Goal: Information Seeking & Learning: Understand process/instructions

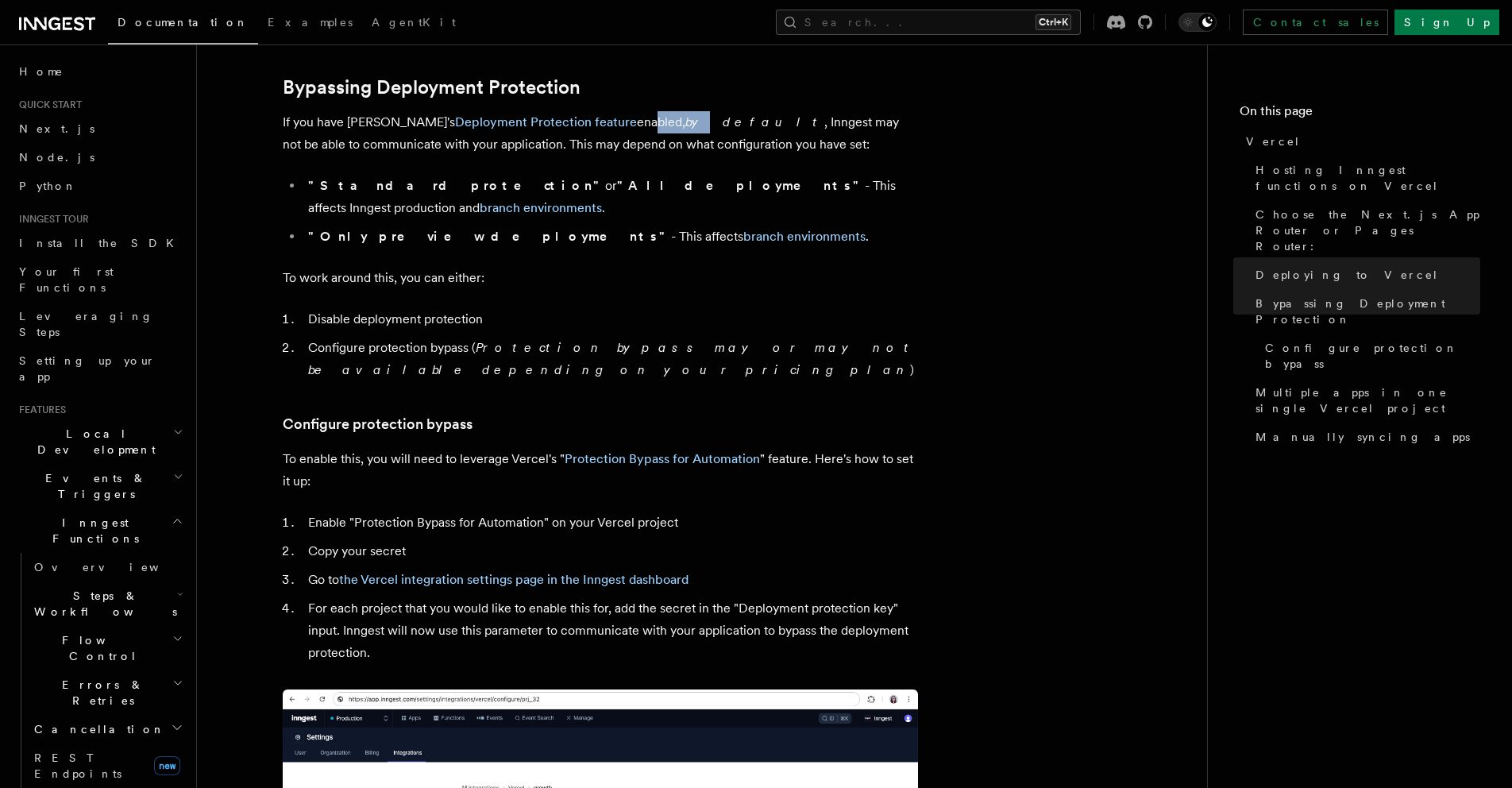
drag, startPoint x: 598, startPoint y: 125, endPoint x: 636, endPoint y: 128, distance: 38.1
click at [636, 128] on p "If you have Vercel's Deployment Protection feature enabled, by default , Innges…" at bounding box center [600, 133] width 636 height 45
click at [635, 143] on p "If you have Vercel's Deployment Protection feature enabled, by default , Innges…" at bounding box center [600, 133] width 636 height 45
drag, startPoint x: 629, startPoint y: 122, endPoint x: 746, endPoint y: 144, distance: 119.1
click at [731, 122] on p "If you have Vercel's Deployment Protection feature enabled, by default , Innges…" at bounding box center [600, 133] width 636 height 45
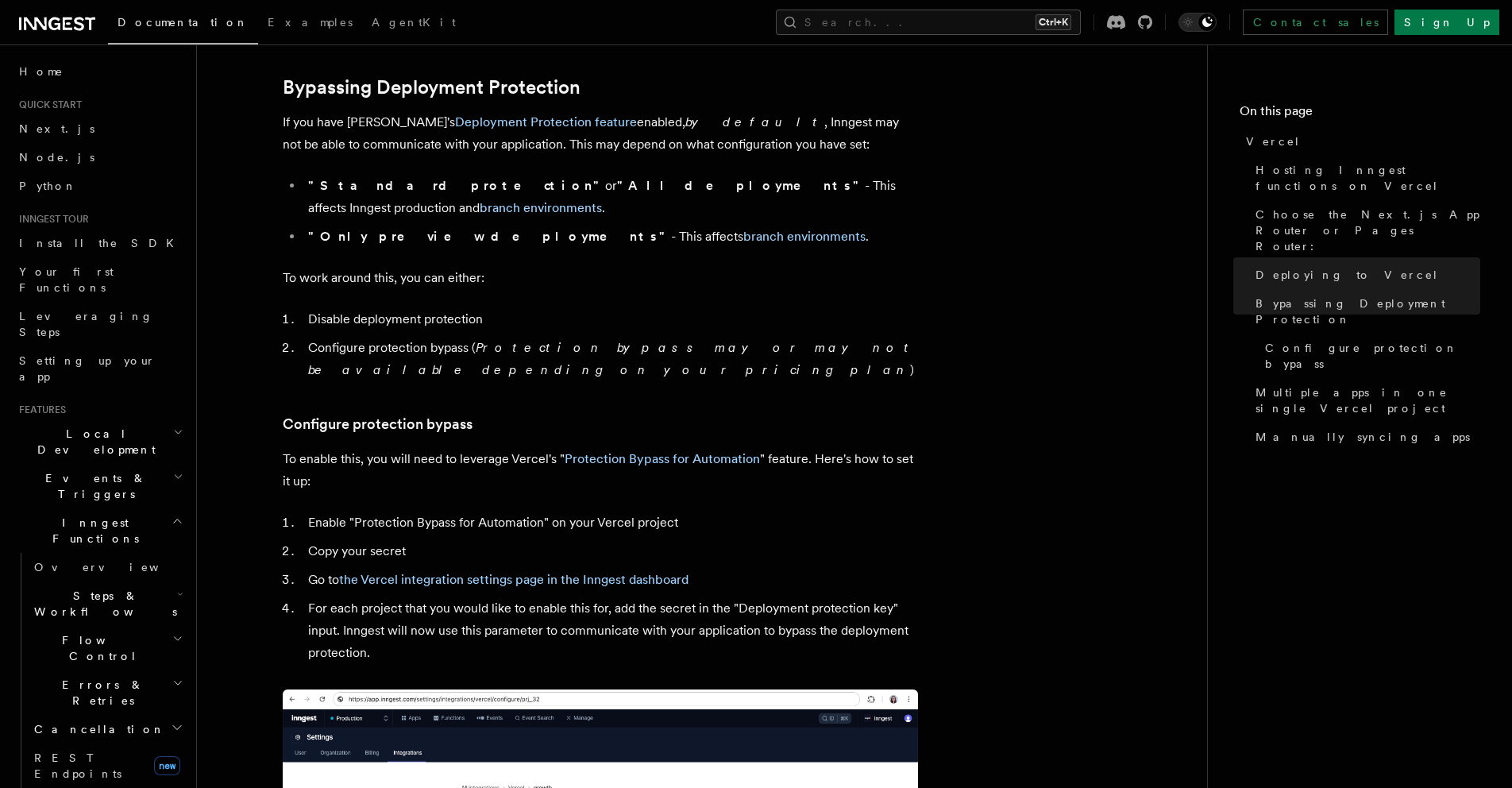
click at [747, 145] on p "If you have Vercel's Deployment Protection feature enabled, by default , Innges…" at bounding box center [600, 133] width 636 height 45
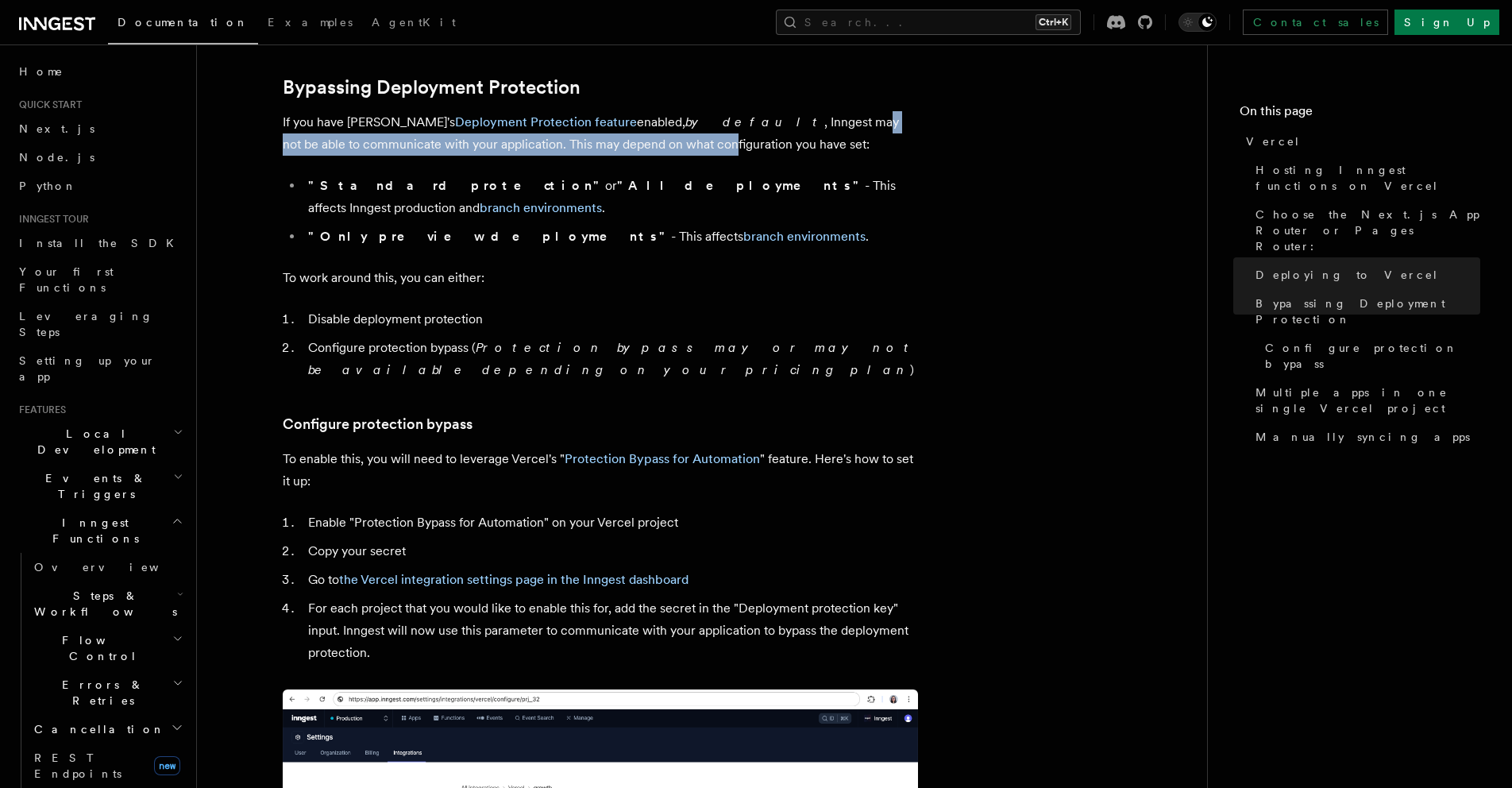
drag, startPoint x: 749, startPoint y: 124, endPoint x: 572, endPoint y: 151, distance: 179.0
click at [572, 151] on p "If you have Vercel's Deployment Protection feature enabled, by default , Innges…" at bounding box center [600, 133] width 636 height 45
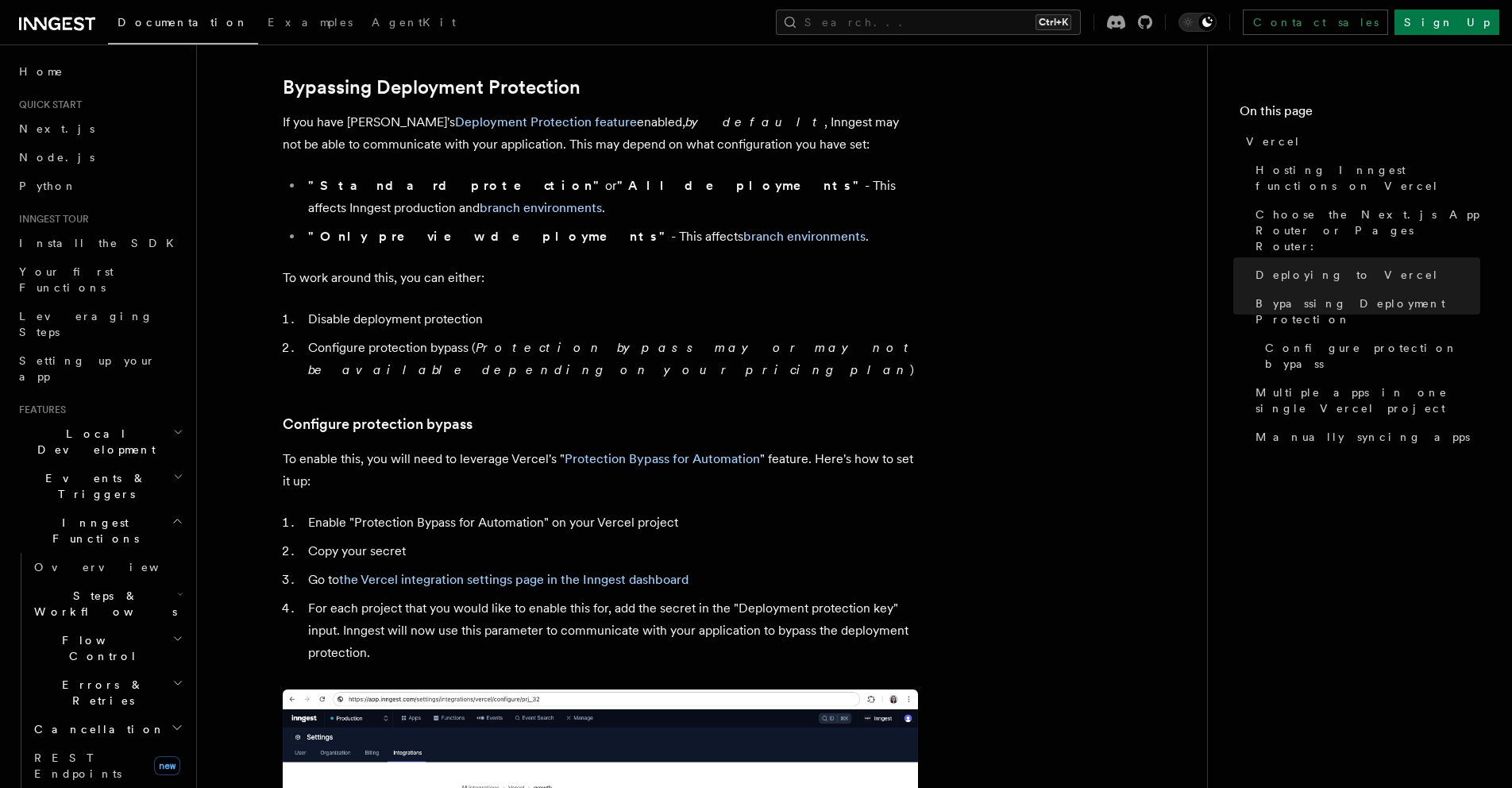
drag, startPoint x: 711, startPoint y: 153, endPoint x: 779, endPoint y: 121, distance: 75.2
click at [711, 153] on p "If you have Vercel's Deployment Protection feature enabled, by default , Innges…" at bounding box center [600, 133] width 636 height 45
drag, startPoint x: 536, startPoint y: 184, endPoint x: 573, endPoint y: 185, distance: 37.0
click at [573, 185] on li ""Standard protection" or "All deployments" - This affects Inngest production an…" at bounding box center [610, 197] width 614 height 45
click at [735, 188] on li ""Standard protection" or "All deployments" - This affects Inngest production an…" at bounding box center [610, 197] width 614 height 45
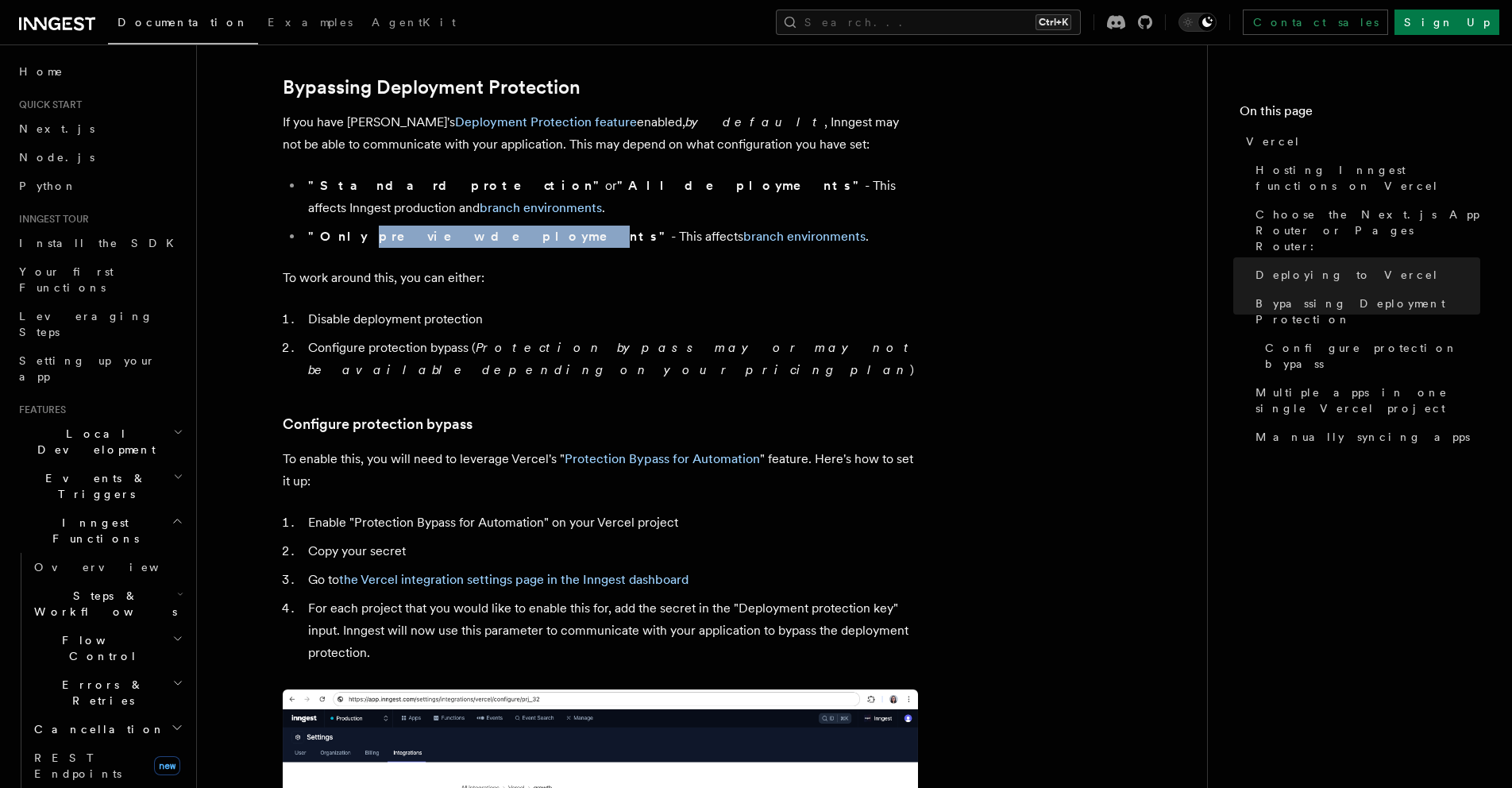
drag, startPoint x: 410, startPoint y: 214, endPoint x: 451, endPoint y: 216, distance: 41.0
click at [451, 229] on strong ""Only preview deployments"" at bounding box center [490, 237] width 363 height 16
click at [460, 238] on article "Platform Deployment Cloud Providers Vercel Inngest enables you to host your fun…" at bounding box center [702, 551] width 960 height 3311
drag, startPoint x: 424, startPoint y: 217, endPoint x: 454, endPoint y: 233, distance: 34.0
click at [454, 229] on strong ""Only preview deployments"" at bounding box center [490, 237] width 363 height 16
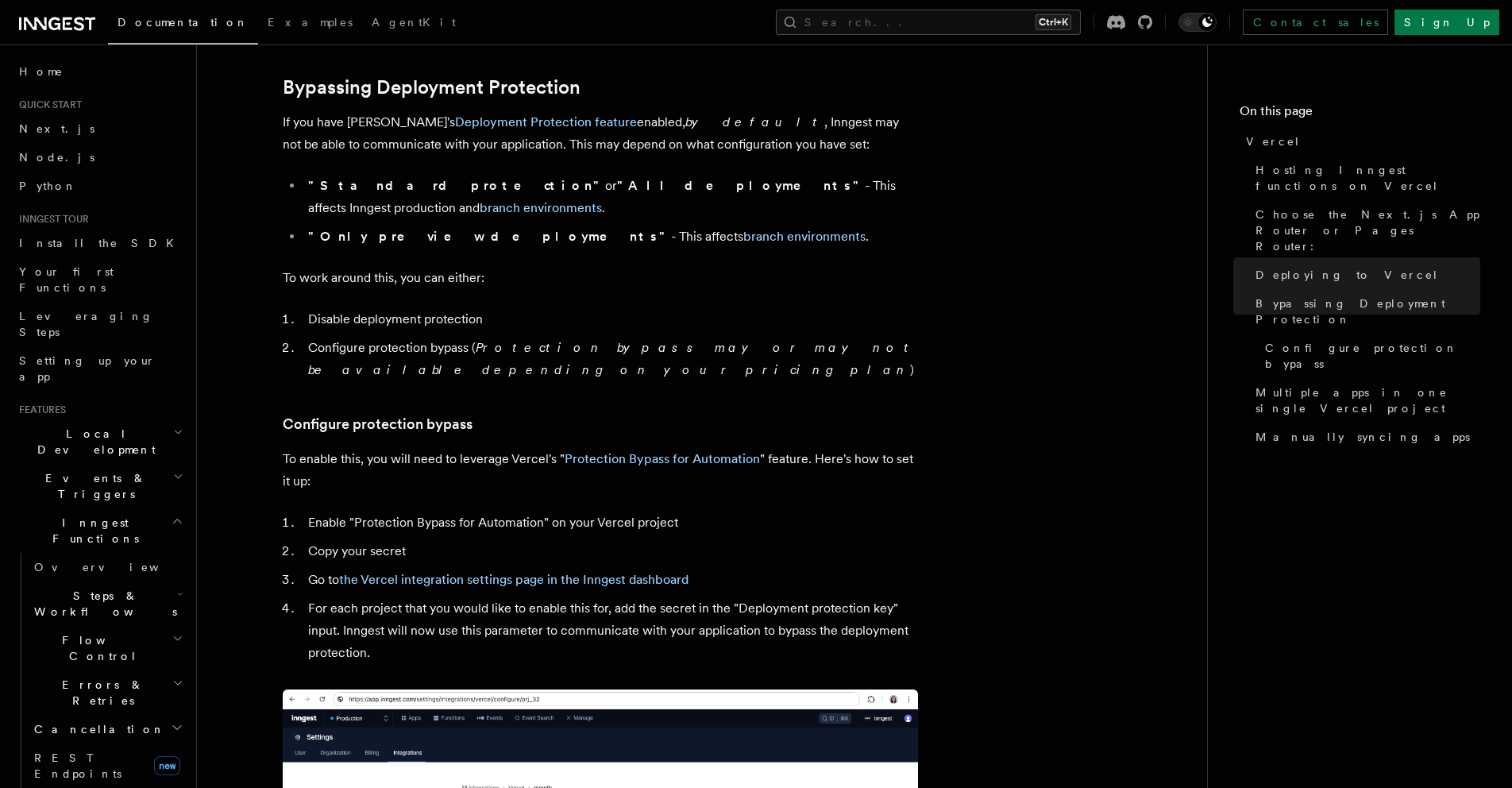
drag, startPoint x: 455, startPoint y: 261, endPoint x: 401, endPoint y: 284, distance: 58.7
click at [455, 267] on p "To work around this, you can either:" at bounding box center [600, 278] width 636 height 22
drag, startPoint x: 380, startPoint y: 295, endPoint x: 537, endPoint y: 277, distance: 158.0
click at [387, 309] on li "Disable deployment protection" at bounding box center [610, 319] width 614 height 22
click at [345, 311] on ol "Disable deployment protection Configure protection bypass ( Protection bypass m…" at bounding box center [600, 345] width 636 height 73
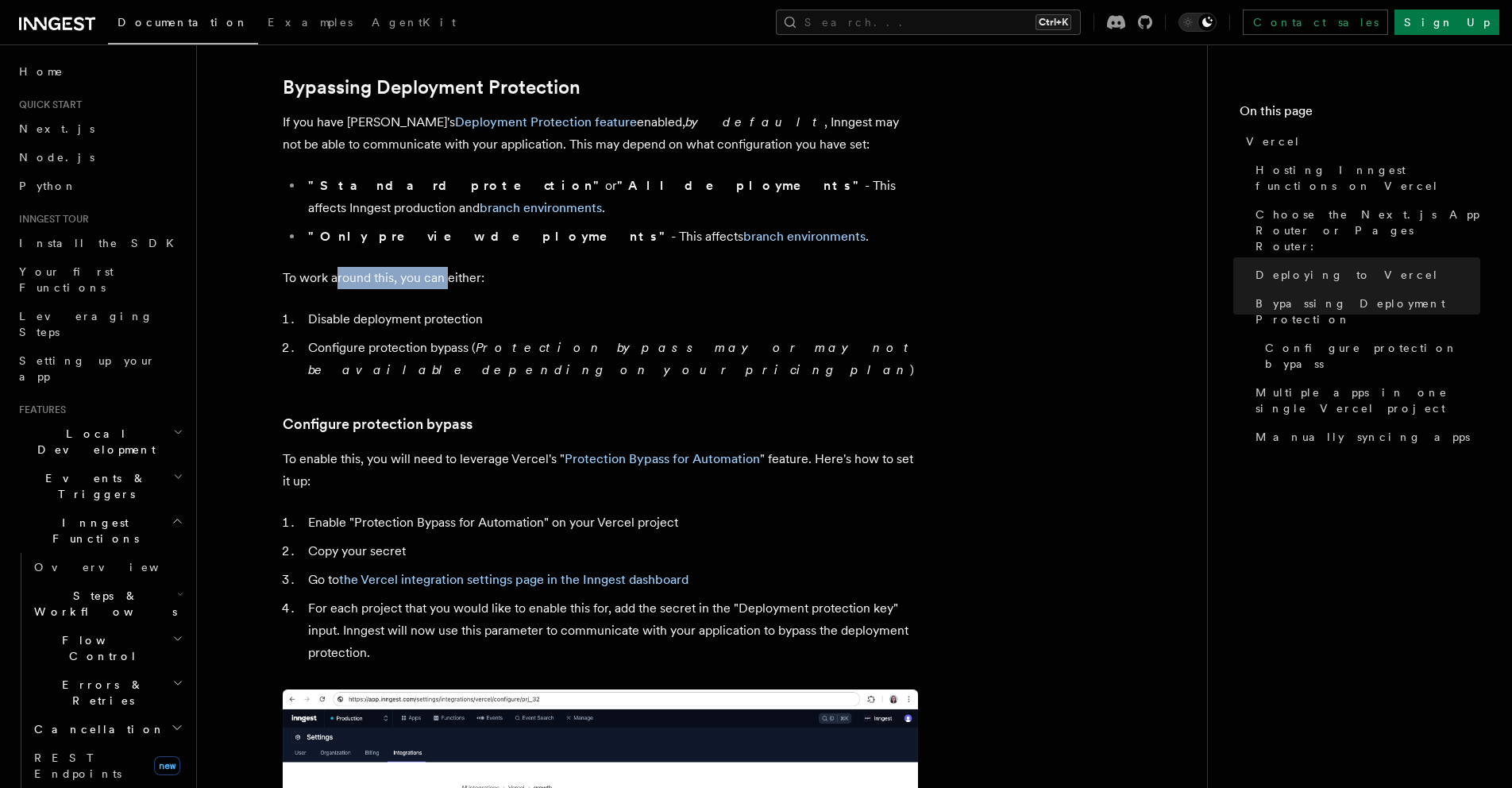
click at [446, 267] on p "To work around this, you can either:" at bounding box center [600, 278] width 636 height 22
click at [467, 274] on article "Platform Deployment Cloud Providers Vercel Inngest enables you to host your fun…" at bounding box center [702, 551] width 960 height 3311
drag, startPoint x: 378, startPoint y: 294, endPoint x: 451, endPoint y: 295, distance: 73.0
click at [451, 309] on li "Disable deployment protection" at bounding box center [610, 319] width 614 height 22
drag, startPoint x: 369, startPoint y: 316, endPoint x: 580, endPoint y: 322, distance: 211.1
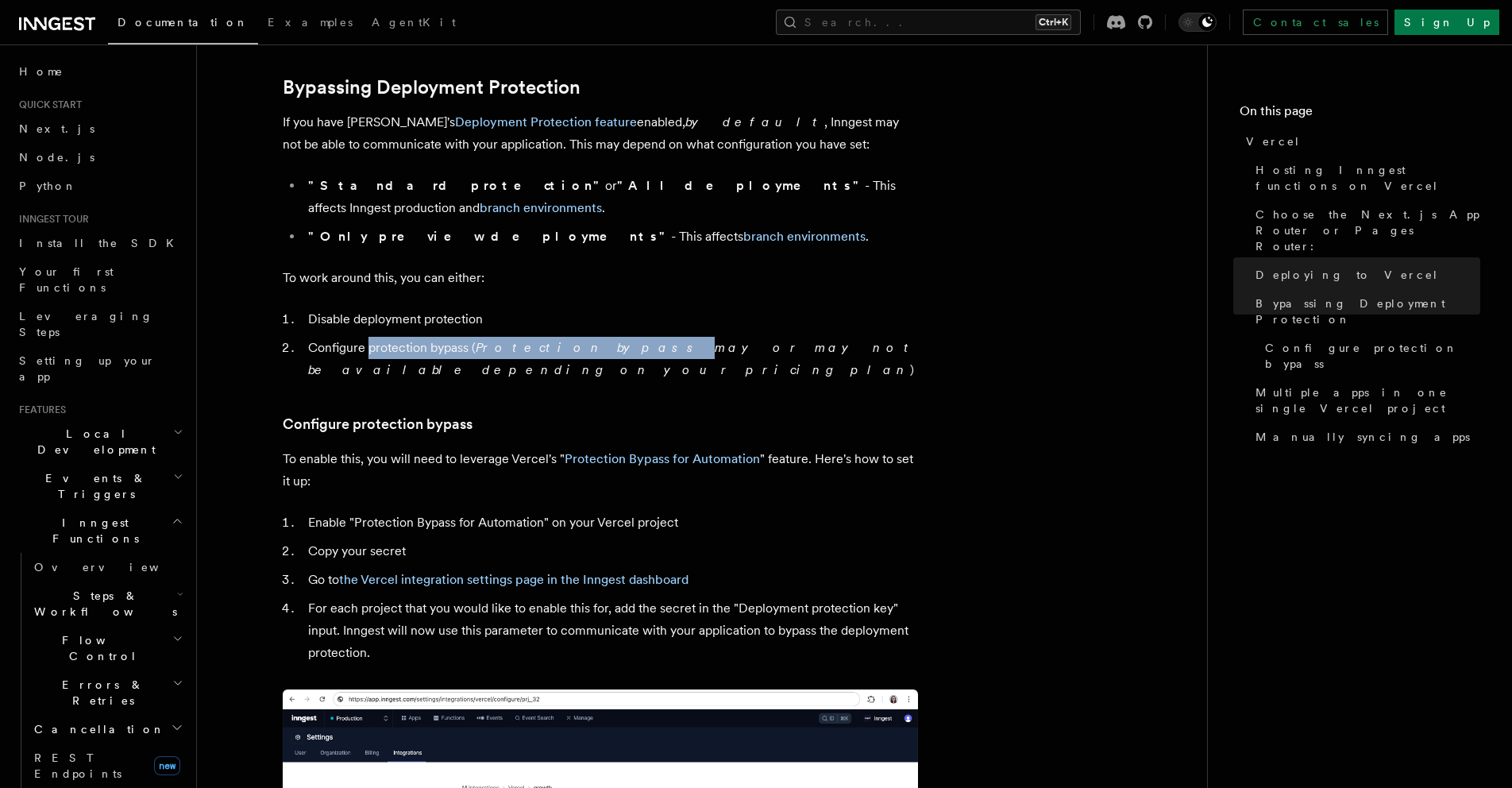
click at [580, 337] on li "Configure protection bypass ( Protection bypass may or may not be available dep…" at bounding box center [610, 359] width 614 height 45
click at [481, 356] on article "Platform Deployment Cloud Providers Vercel Inngest enables you to host your fun…" at bounding box center [702, 551] width 960 height 3311
drag, startPoint x: 328, startPoint y: 321, endPoint x: 535, endPoint y: 327, distance: 207.1
click at [535, 337] on li "Configure protection bypass ( Protection bypass may or may not be available dep…" at bounding box center [610, 359] width 614 height 45
click at [514, 348] on article "Platform Deployment Cloud Providers Vercel Inngest enables you to host your fun…" at bounding box center [702, 551] width 960 height 3311
